Goal: Information Seeking & Learning: Learn about a topic

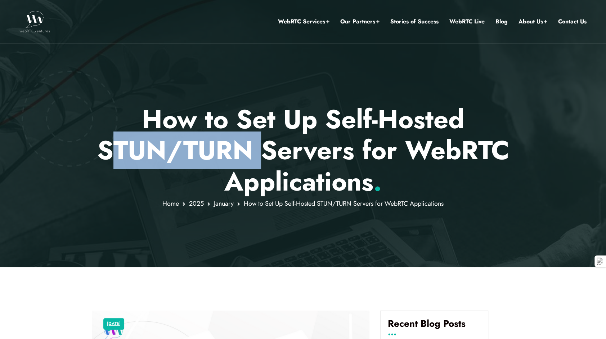
drag, startPoint x: 257, startPoint y: 151, endPoint x: 106, endPoint y: 147, distance: 151.6
click at [106, 147] on p "How to Set Up Self-Hosted STUN/TURN Servers for WebRTC Applications ." at bounding box center [303, 150] width 422 height 93
drag, startPoint x: 106, startPoint y: 147, endPoint x: 106, endPoint y: 154, distance: 6.9
click at [106, 154] on p "How to Set Up Self-Hosted STUN/TURN Servers for WebRTC Applications ." at bounding box center [303, 150] width 422 height 93
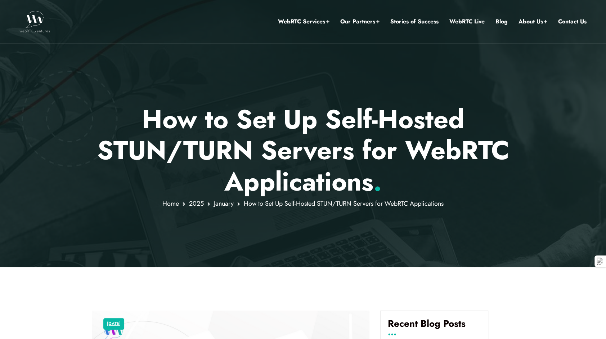
click at [101, 153] on p "How to Set Up Self-Hosted STUN/TURN Servers for WebRTC Applications ." at bounding box center [303, 150] width 422 height 93
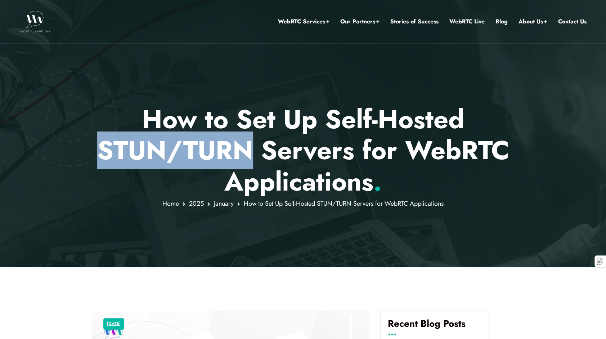
drag, startPoint x: 98, startPoint y: 148, endPoint x: 251, endPoint y: 150, distance: 153.4
click at [251, 150] on p "How to Set Up Self-Hosted STUN/TURN Servers for WebRTC Applications ." at bounding box center [303, 150] width 422 height 93
copy p "STUN/TURN"
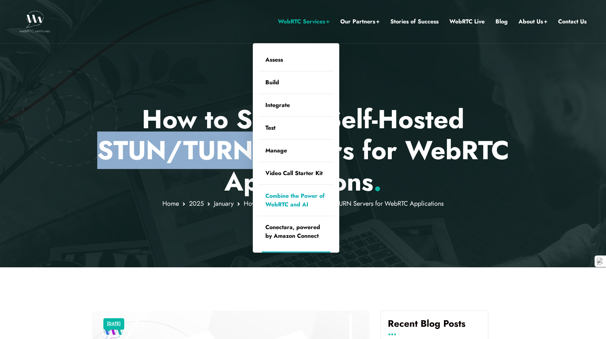
click at [311, 200] on link "Combine the Power of WebRTC and AI" at bounding box center [296, 200] width 76 height 31
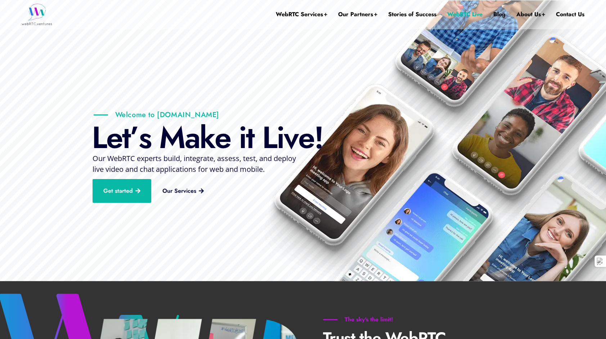
click at [473, 14] on link "WebRTC Live" at bounding box center [464, 14] width 35 height 29
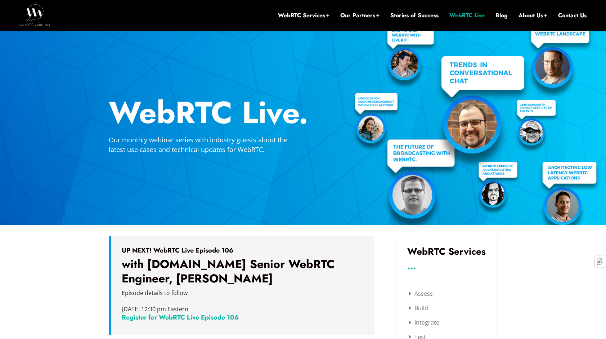
scroll to position [183, 0]
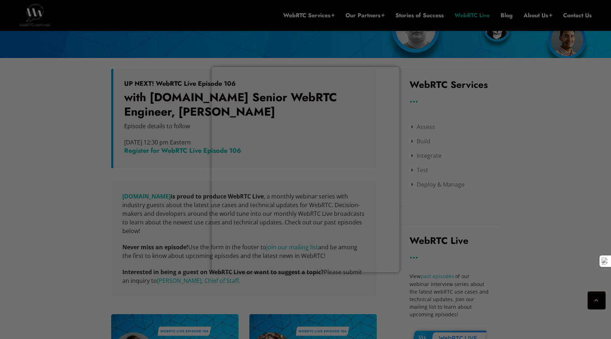
drag, startPoint x: 611, startPoint y: 24, endPoint x: 602, endPoint y: 59, distance: 36.1
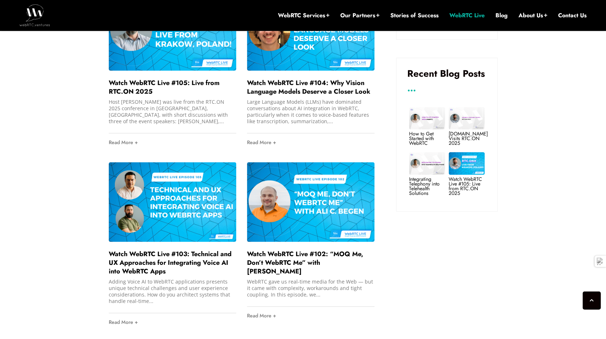
scroll to position [550, 0]
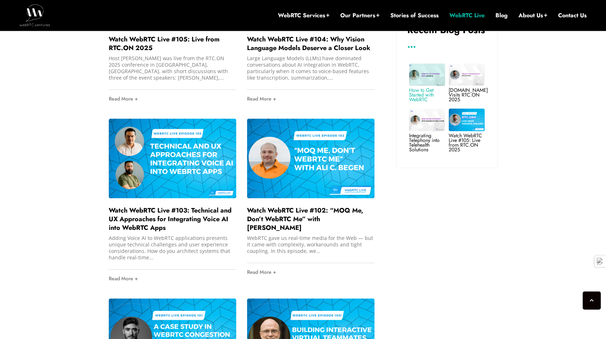
click at [412, 90] on link "How to Get Started with WebRTC" at bounding box center [421, 94] width 25 height 17
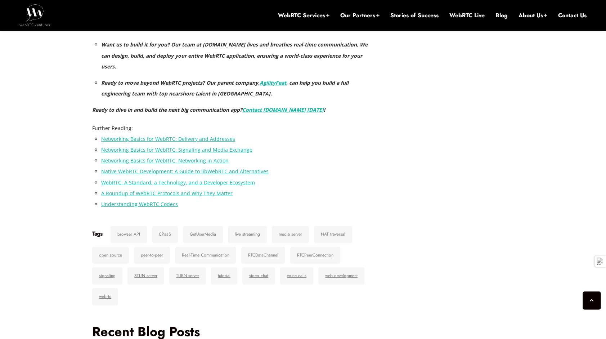
scroll to position [3234, 0]
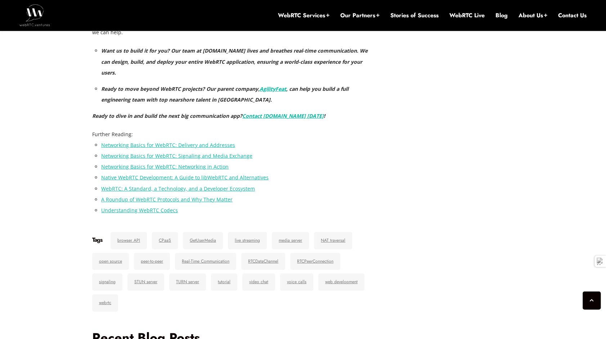
click at [174, 207] on link "Understanding WebRTC Codecs" at bounding box center [139, 210] width 77 height 7
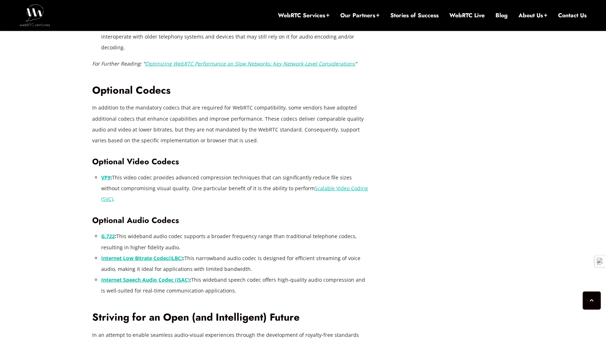
scroll to position [1009, 0]
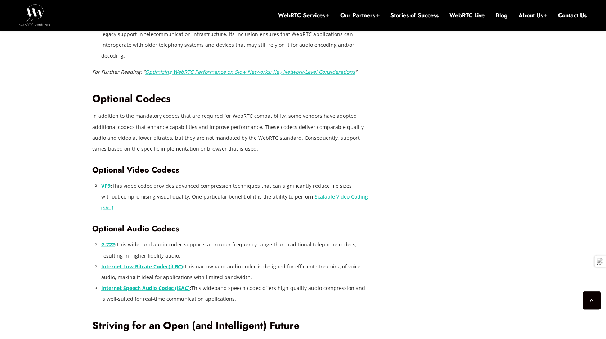
click at [342, 193] on link "Scalable Video Coding (SVC)" at bounding box center [234, 202] width 267 height 18
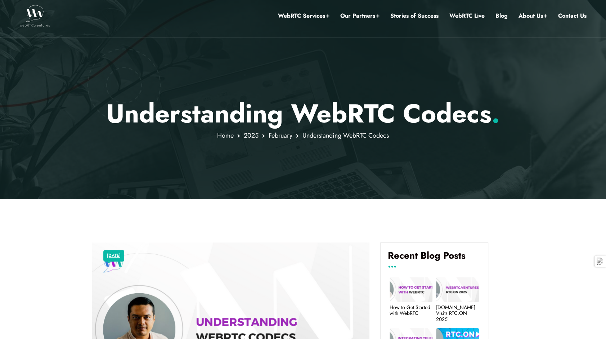
scroll to position [0, 0]
